Goal: Task Accomplishment & Management: Use online tool/utility

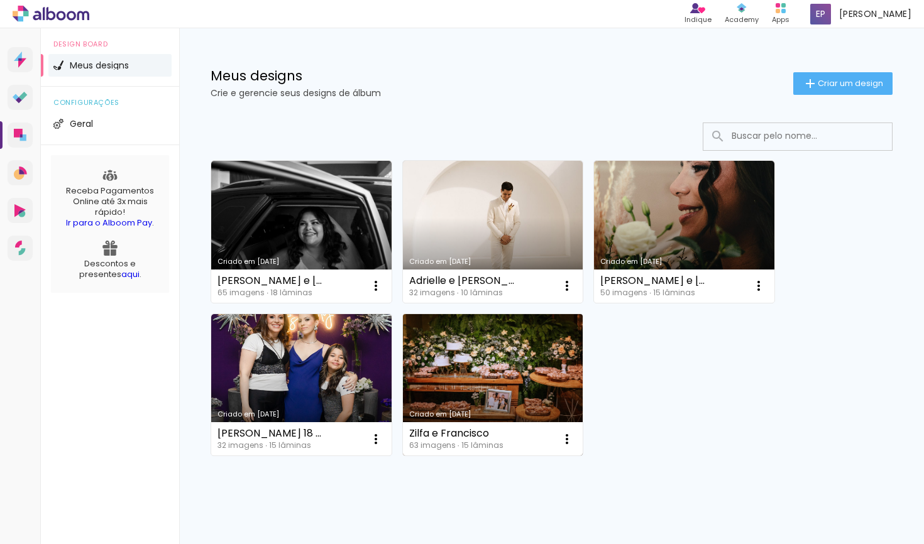
click at [470, 351] on link "Criado em [DATE]" at bounding box center [493, 385] width 180 height 142
